Goal: Task Accomplishment & Management: Complete application form

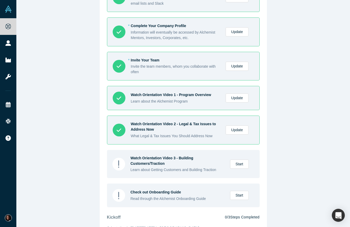
scroll to position [37, 0]
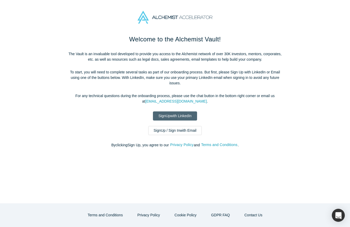
click at [173, 115] on link "Sign Up with LinkedIn" at bounding box center [175, 115] width 44 height 9
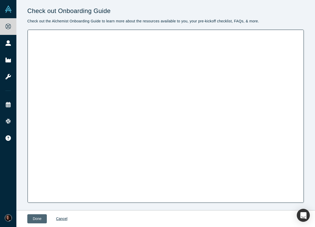
click at [38, 216] on button "Done" at bounding box center [36, 218] width 19 height 9
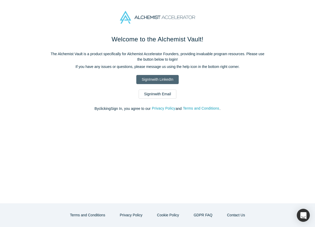
click at [152, 80] on link "Sign In with LinkedIn" at bounding box center [157, 79] width 42 height 9
click at [165, 79] on link "Sign In with LinkedIn" at bounding box center [157, 79] width 42 height 9
